Goal: Navigation & Orientation: Understand site structure

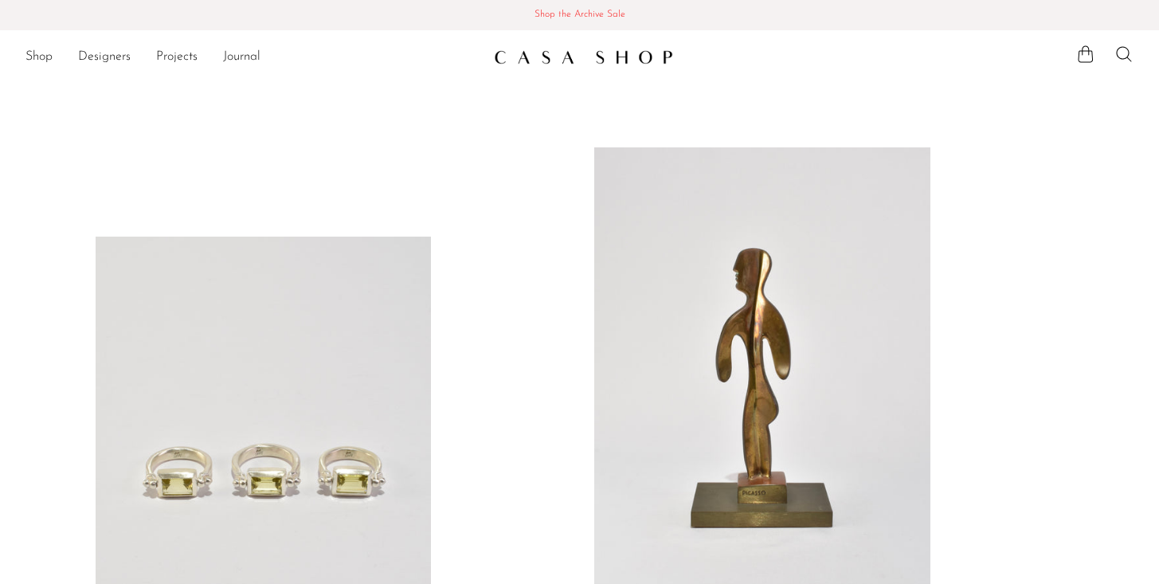
click at [175, 53] on link "Projects" at bounding box center [176, 57] width 41 height 21
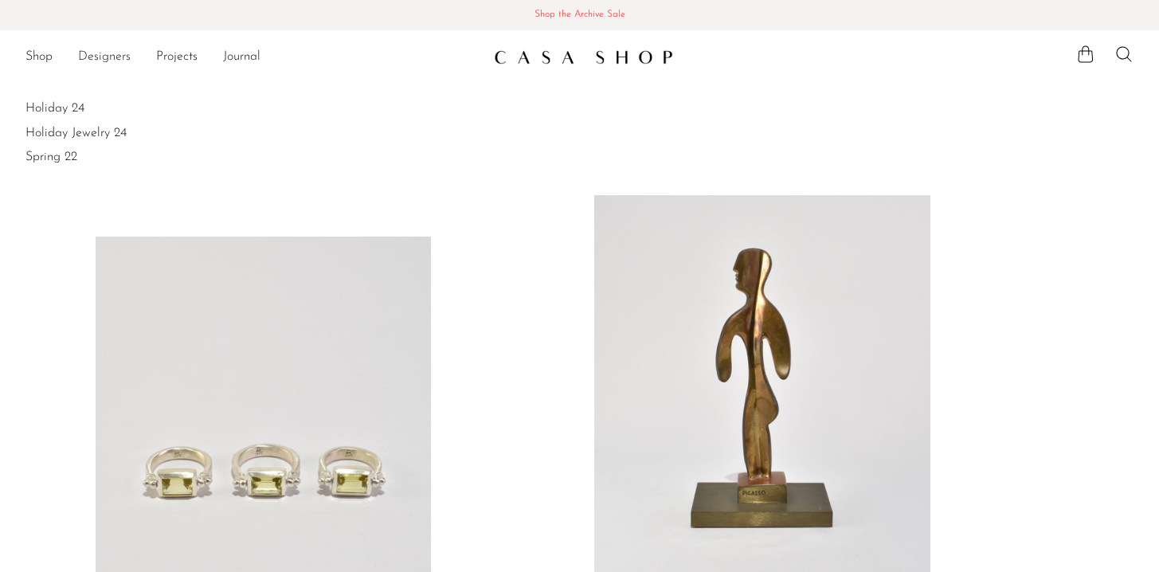
click at [99, 57] on link "Designers" at bounding box center [104, 57] width 53 height 21
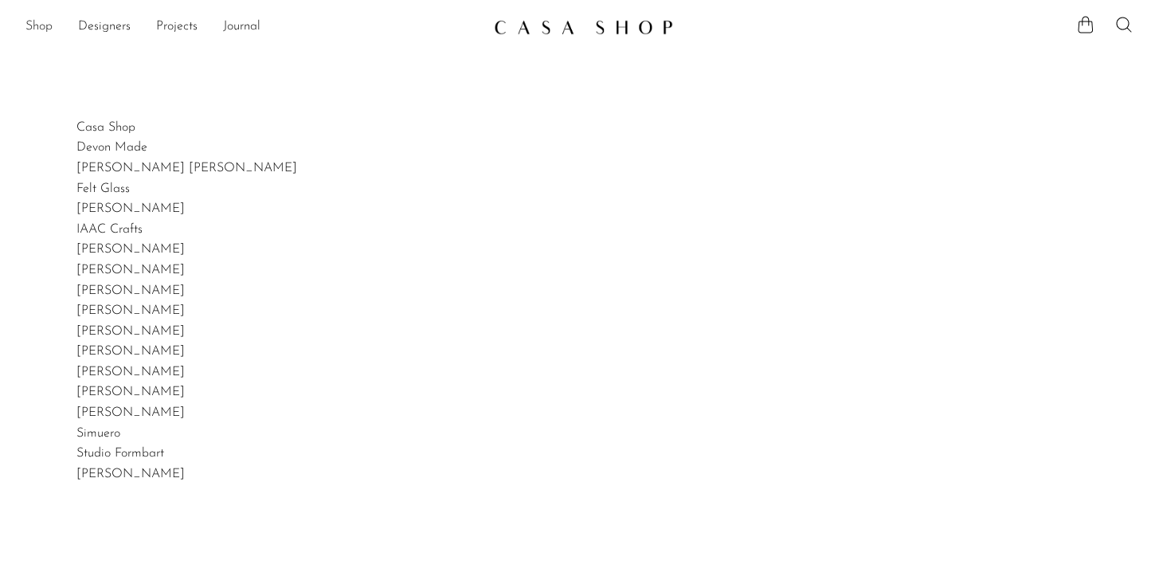
click at [45, 21] on link "Shop" at bounding box center [38, 27] width 27 height 21
click at [527, 25] on img at bounding box center [583, 27] width 179 height 16
